Goal: Find specific fact: Find specific fact

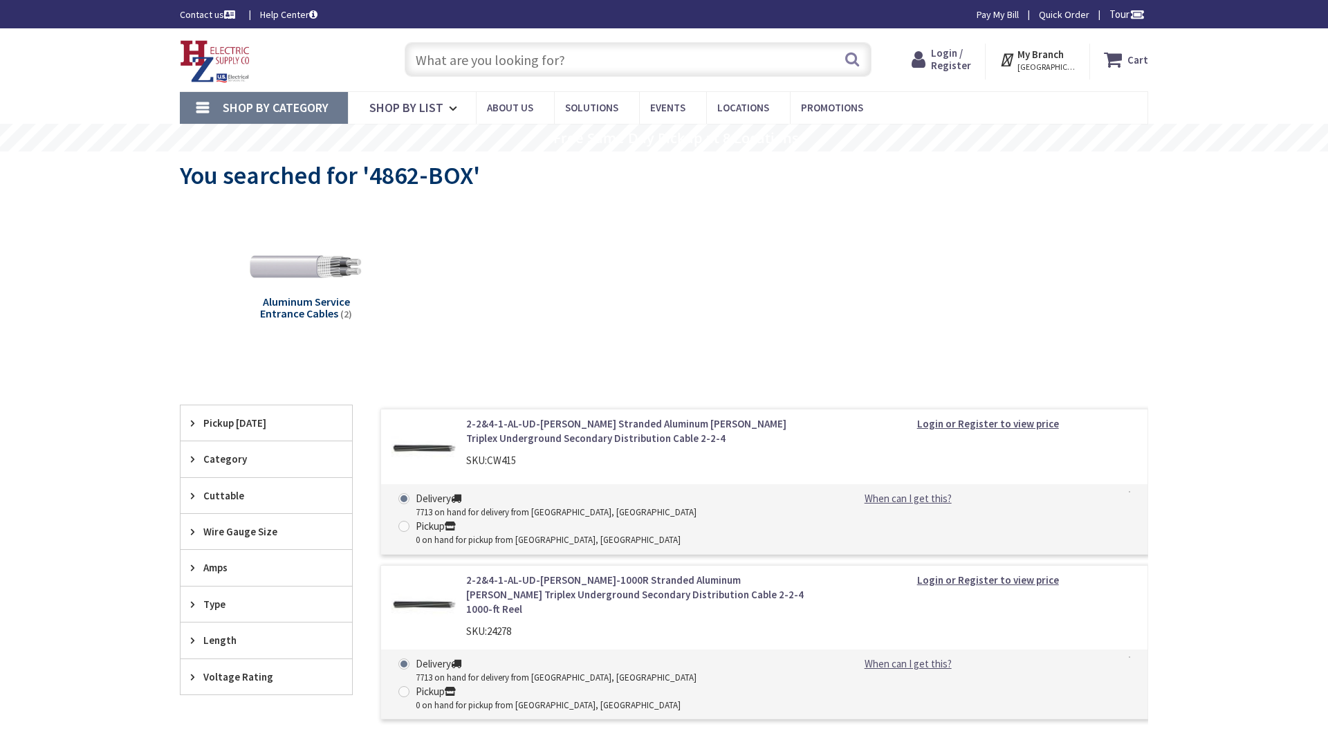
type input "[PERSON_NAME], [PERSON_NAME], ID 83638, [GEOGRAPHIC_DATA]"
